Goal: Transaction & Acquisition: Purchase product/service

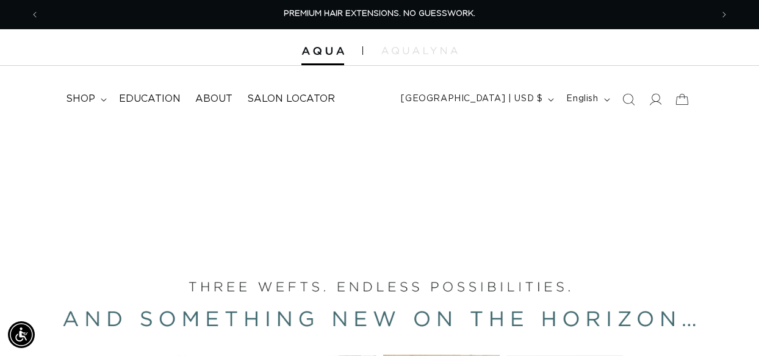
click at [84, 100] on div "Close dialog UNLOCK 10% OFF YOUR FIRST ORDER! Join our Pro List to be the first…" at bounding box center [379, 178] width 759 height 356
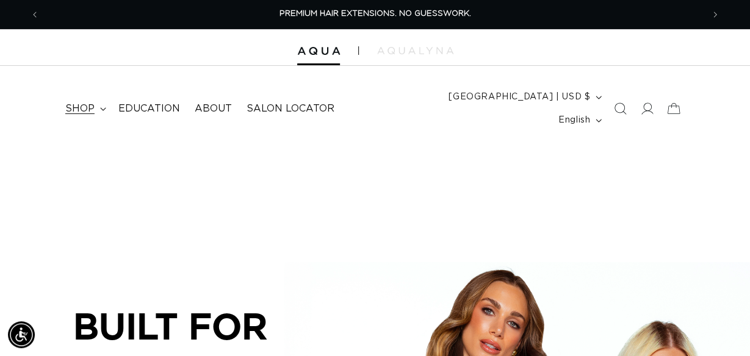
click at [99, 102] on summary "shop" at bounding box center [84, 108] width 53 height 27
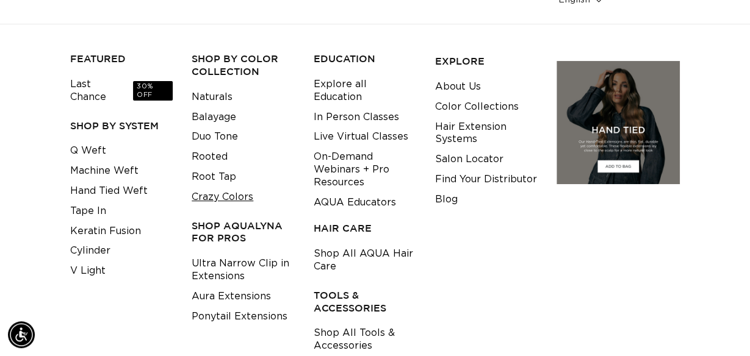
scroll to position [121, 0]
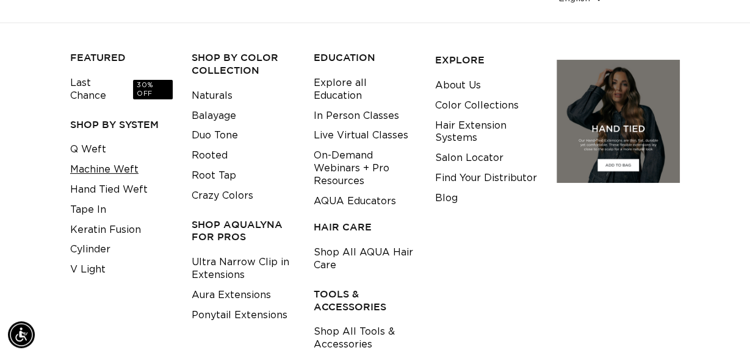
click at [122, 160] on link "Machine Weft" at bounding box center [104, 170] width 68 height 20
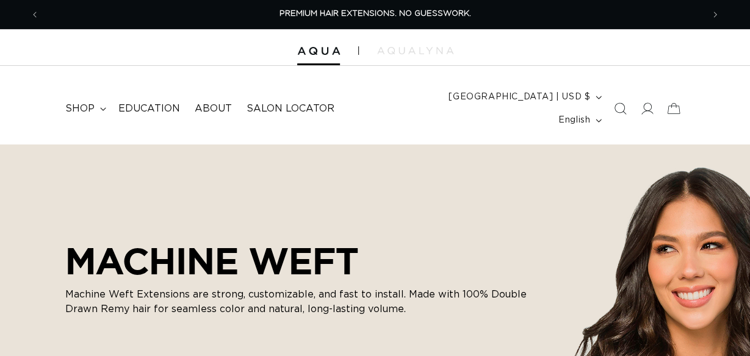
scroll to position [392, 0]
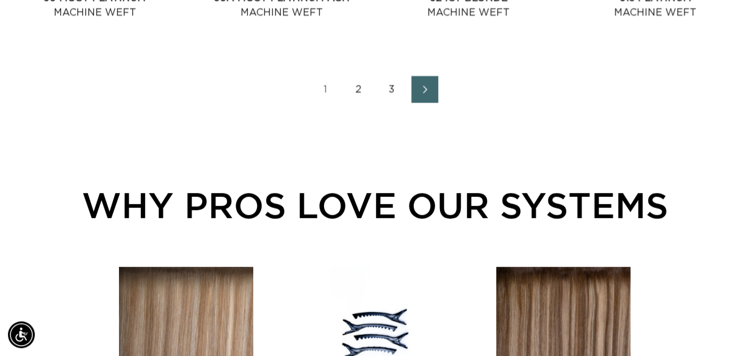
scroll to position [1630, 0]
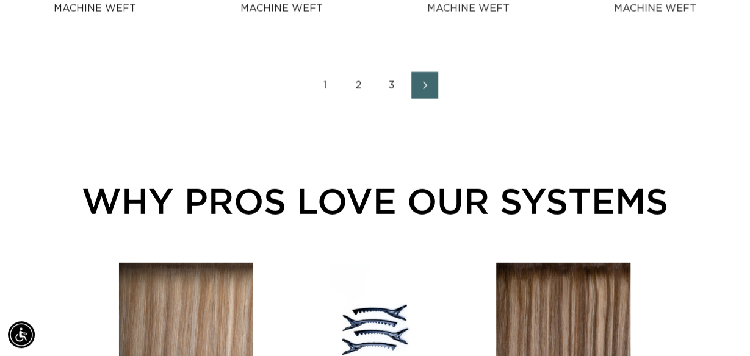
click at [356, 72] on link "2" at bounding box center [358, 85] width 27 height 27
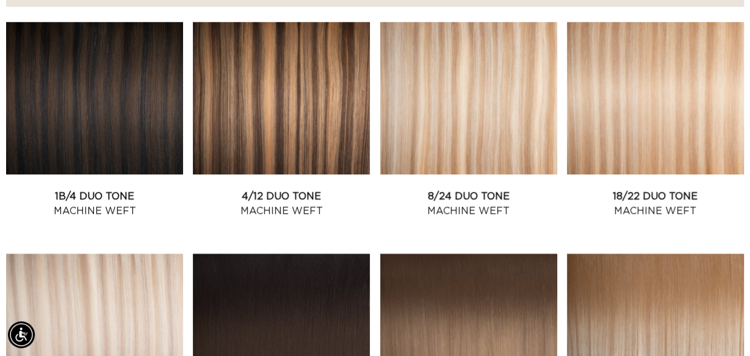
scroll to position [500, 0]
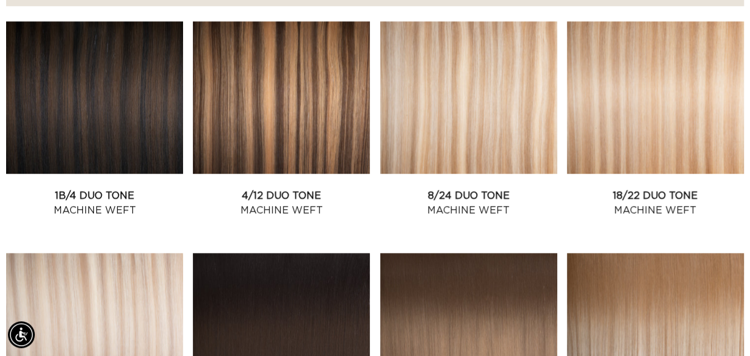
click at [491, 189] on link "8/24 Duo Tone Machine Weft" at bounding box center [468, 203] width 177 height 29
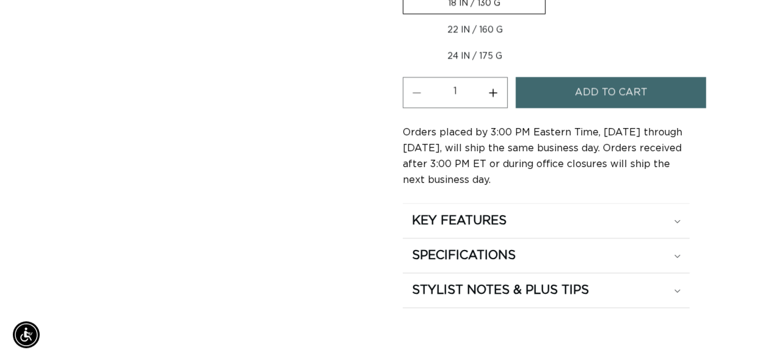
scroll to position [823, 0]
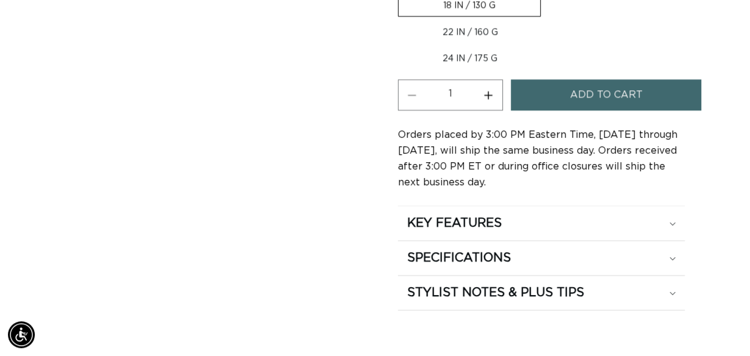
click at [479, 43] on label "22 IN / 160 G Variant sold out or unavailable" at bounding box center [470, 32] width 145 height 21
radio input "true"
click at [591, 110] on span "Add to cart" at bounding box center [606, 94] width 73 height 31
